Goal: Contribute content

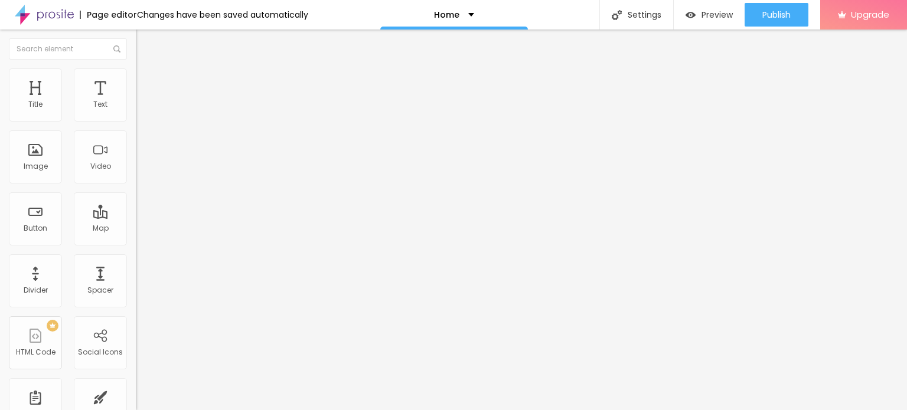
click at [136, 111] on input "Click me" at bounding box center [207, 105] width 142 height 12
paste input "Whatsapp 📞 :- [PHONE_NUMBER]"
type input "Whatsapp 📞 :- [PHONE_NUMBER]"
click at [136, 243] on input "https://" at bounding box center [207, 237] width 142 height 12
paste input "[DOMAIN_NAME][URL]"
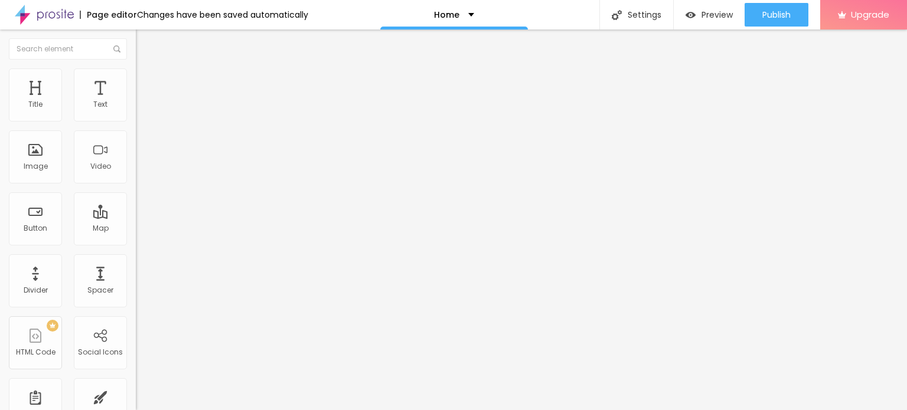
type input "[URL][DOMAIN_NAME]"
click at [136, 262] on div "Open in new tab" at bounding box center [204, 261] width 136 height 6
click at [136, 102] on span "Add image" at bounding box center [160, 97] width 48 height 10
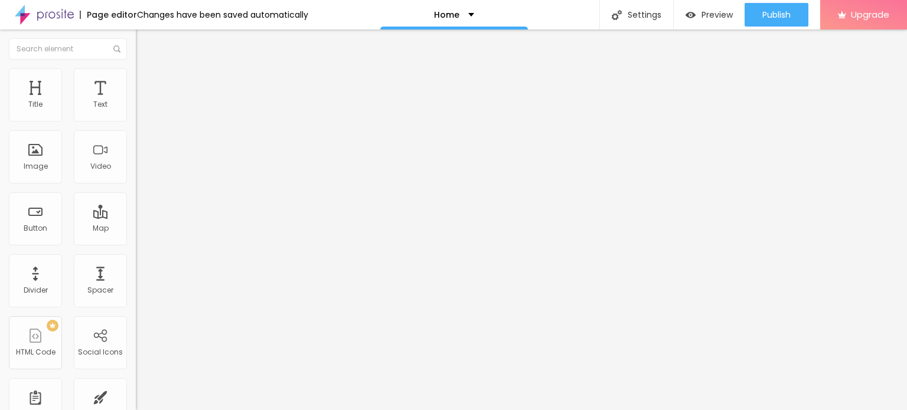
click at [136, 102] on span "Change image" at bounding box center [167, 97] width 63 height 10
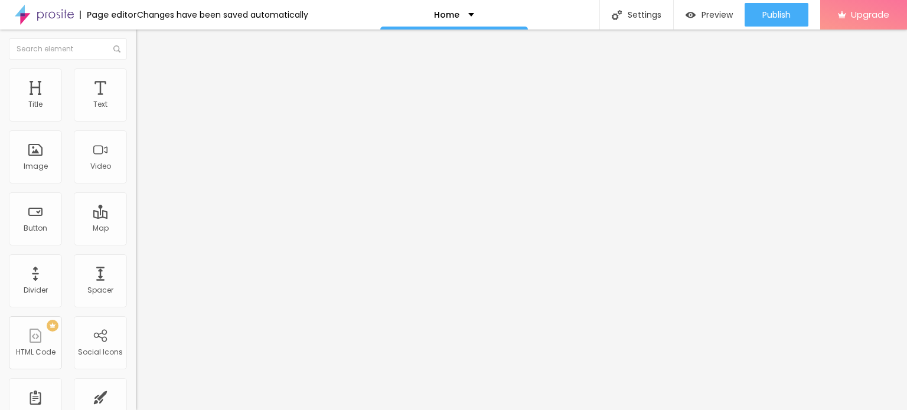
click at [136, 242] on input "https://" at bounding box center [207, 236] width 142 height 12
type input "[URL][DOMAIN_NAME]"
click at [136, 102] on span "Change image" at bounding box center [167, 97] width 63 height 10
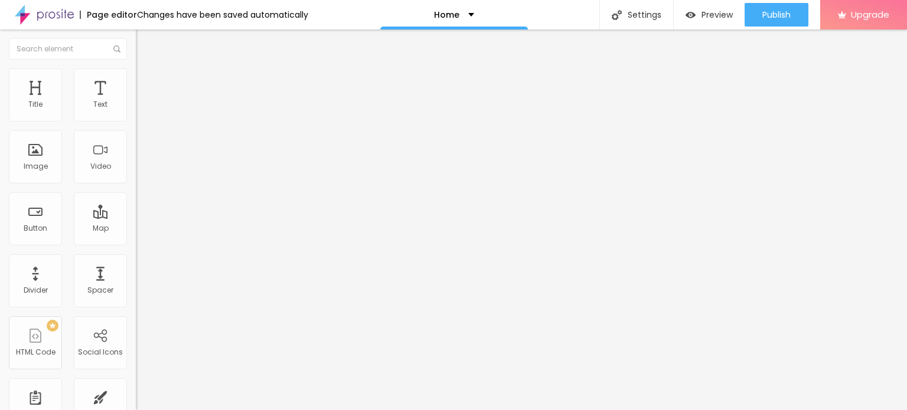
click at [136, 242] on input "https://" at bounding box center [207, 236] width 142 height 12
type input "[URL][DOMAIN_NAME]"
